Goal: Information Seeking & Learning: Find specific fact

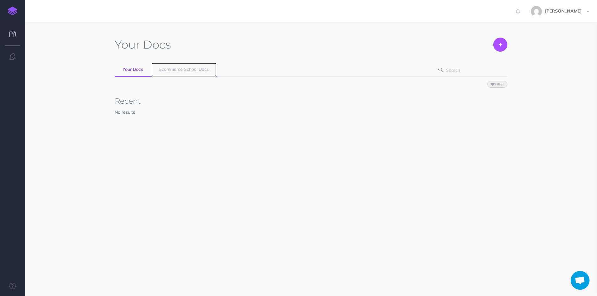
click at [161, 72] on link "Ecommerce School Docs" at bounding box center [183, 70] width 65 height 14
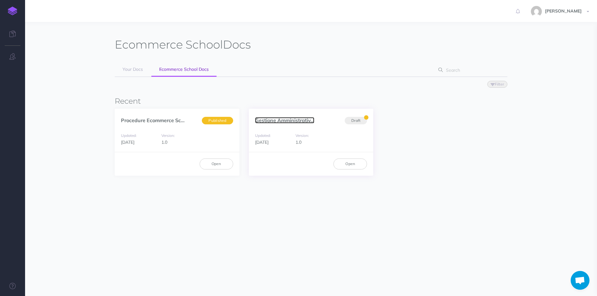
click at [288, 121] on link "Gestione Amministrativ..." at bounding box center [284, 120] width 59 height 6
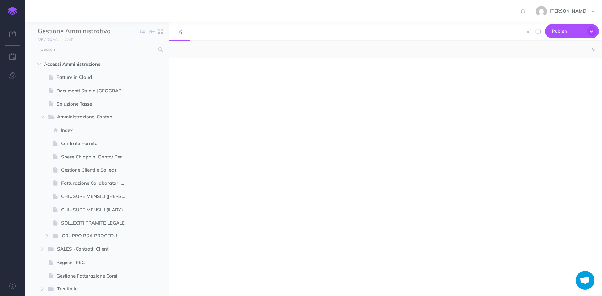
click at [76, 47] on input "text" at bounding box center [96, 49] width 117 height 11
select select "null"
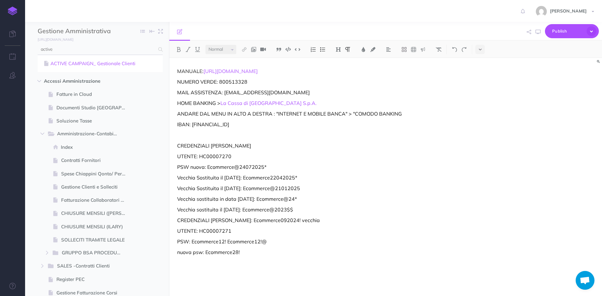
type input "active"
click at [72, 62] on link "ACTIVE CAMPAIGN_ Gestionale Clienti" at bounding box center [100, 64] width 116 height 8
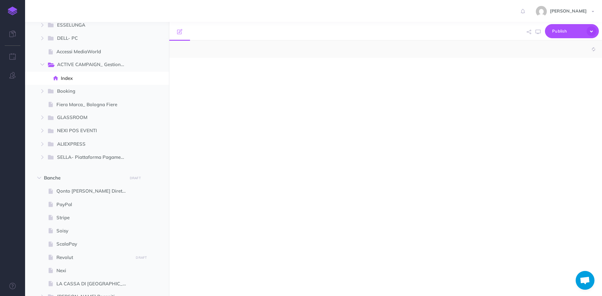
select select "null"
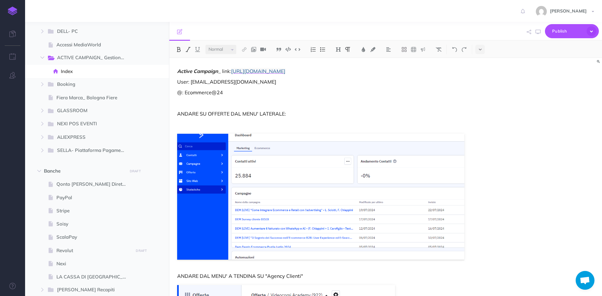
scroll to position [584, 0]
drag, startPoint x: 374, startPoint y: 72, endPoint x: 233, endPoint y: 72, distance: 141.4
click at [233, 72] on p "Active Campaign _ link: https://ecommerceschool.activehosted.com/admin/index.php" at bounding box center [320, 71] width 287 height 8
copy span "https://ecommerceschool.activehosted.com/admin/index.php"
drag, startPoint x: 219, startPoint y: 93, endPoint x: 184, endPoint y: 92, distance: 34.5
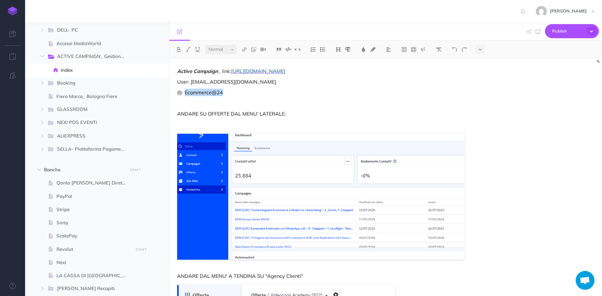
click at [184, 92] on p "@: Ecommerce@24" at bounding box center [320, 93] width 287 height 8
copy p "Ecommerce@24"
